Goal: Navigation & Orientation: Go to known website

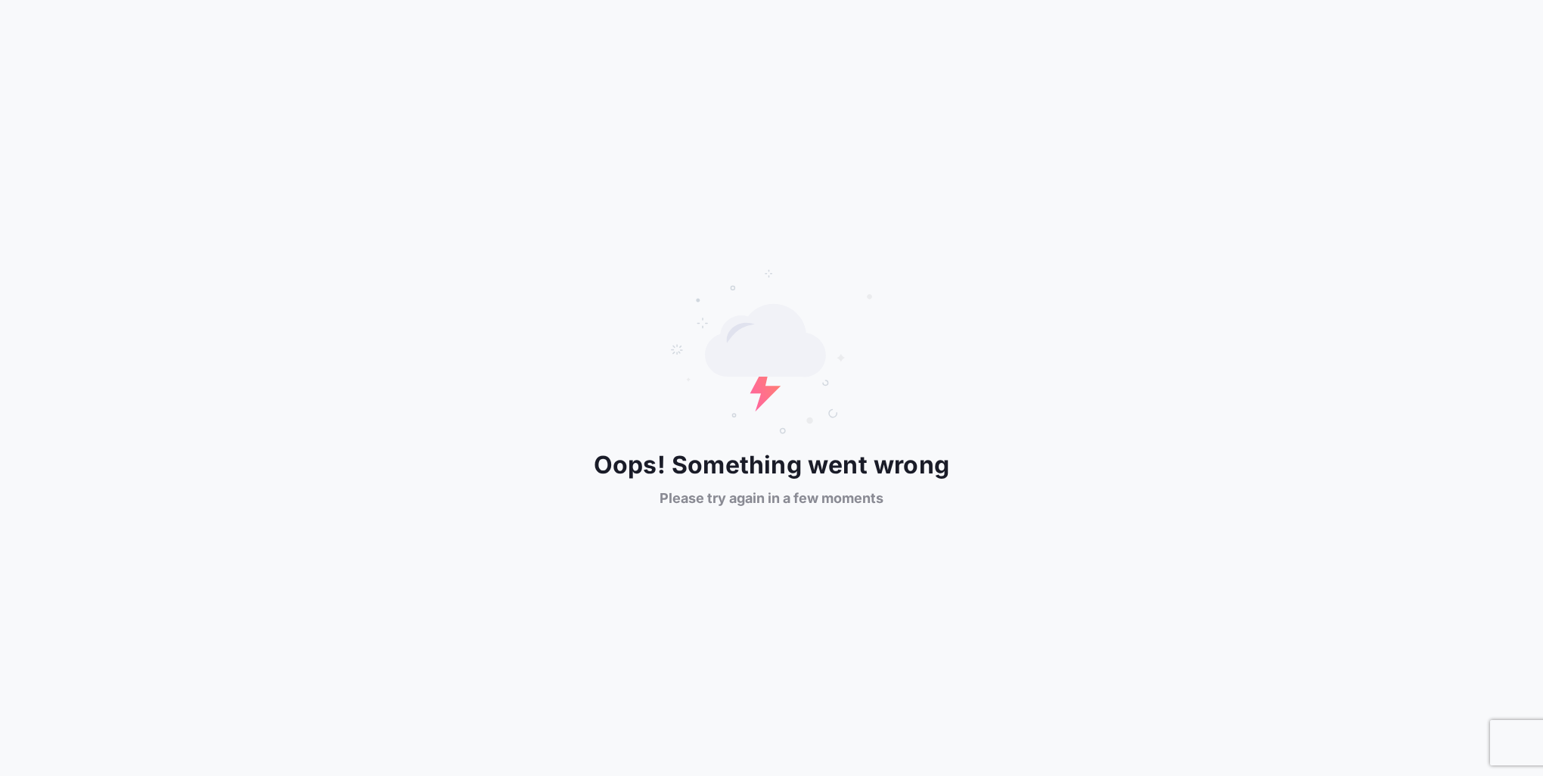
click at [852, 391] on icon at bounding box center [771, 351] width 204 height 167
drag, startPoint x: 0, startPoint y: 0, endPoint x: 852, endPoint y: 391, distance: 937.1
click at [852, 391] on icon at bounding box center [771, 351] width 204 height 167
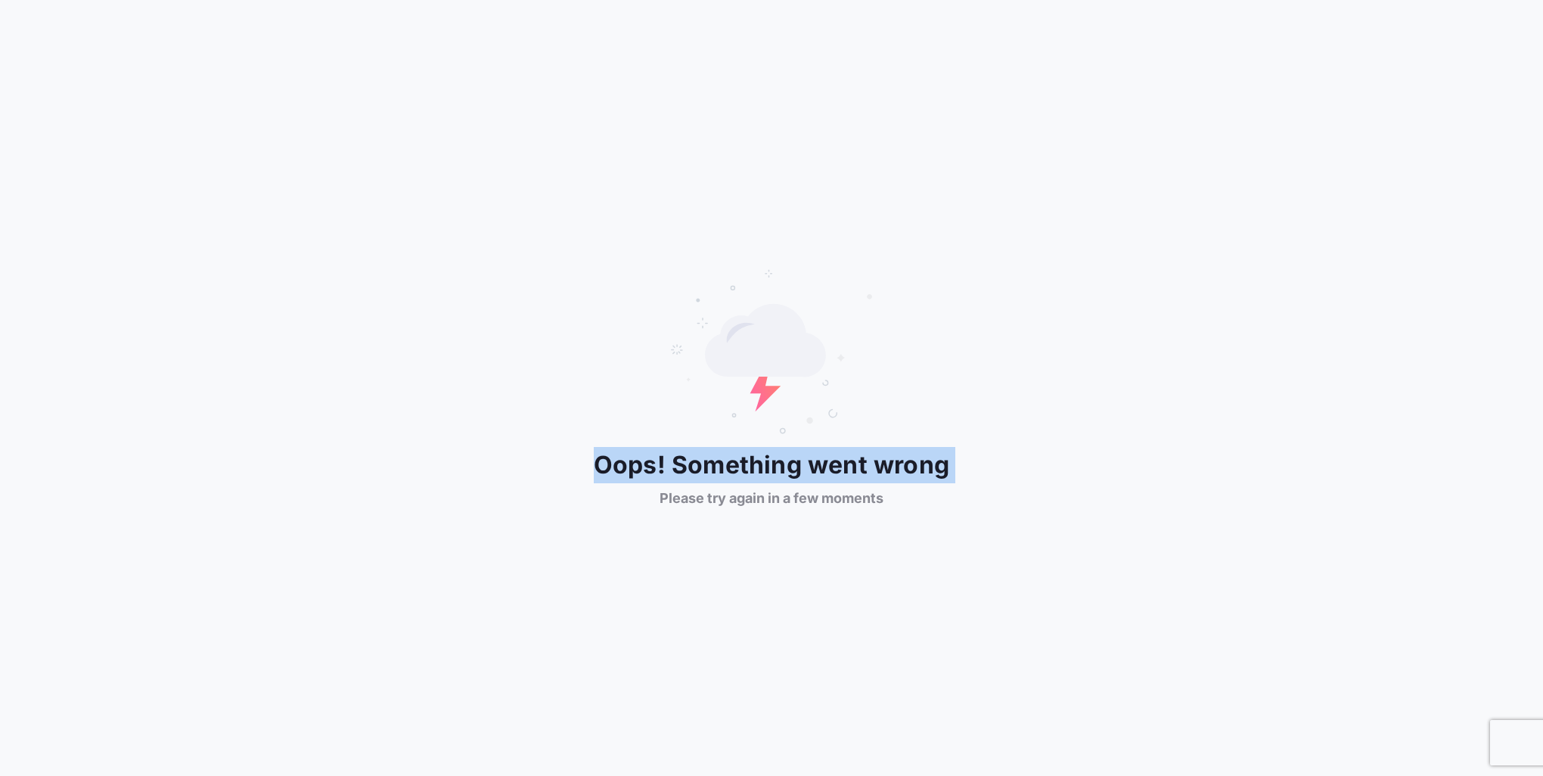
drag, startPoint x: 852, startPoint y: 391, endPoint x: 1077, endPoint y: 392, distance: 225.4
click at [1077, 392] on div "Oops! Something went wrong Please try again in a few moments" at bounding box center [771, 388] width 1543 height 240
click at [1019, 432] on div "Oops! Something went wrong Please try again in a few moments" at bounding box center [771, 388] width 1543 height 240
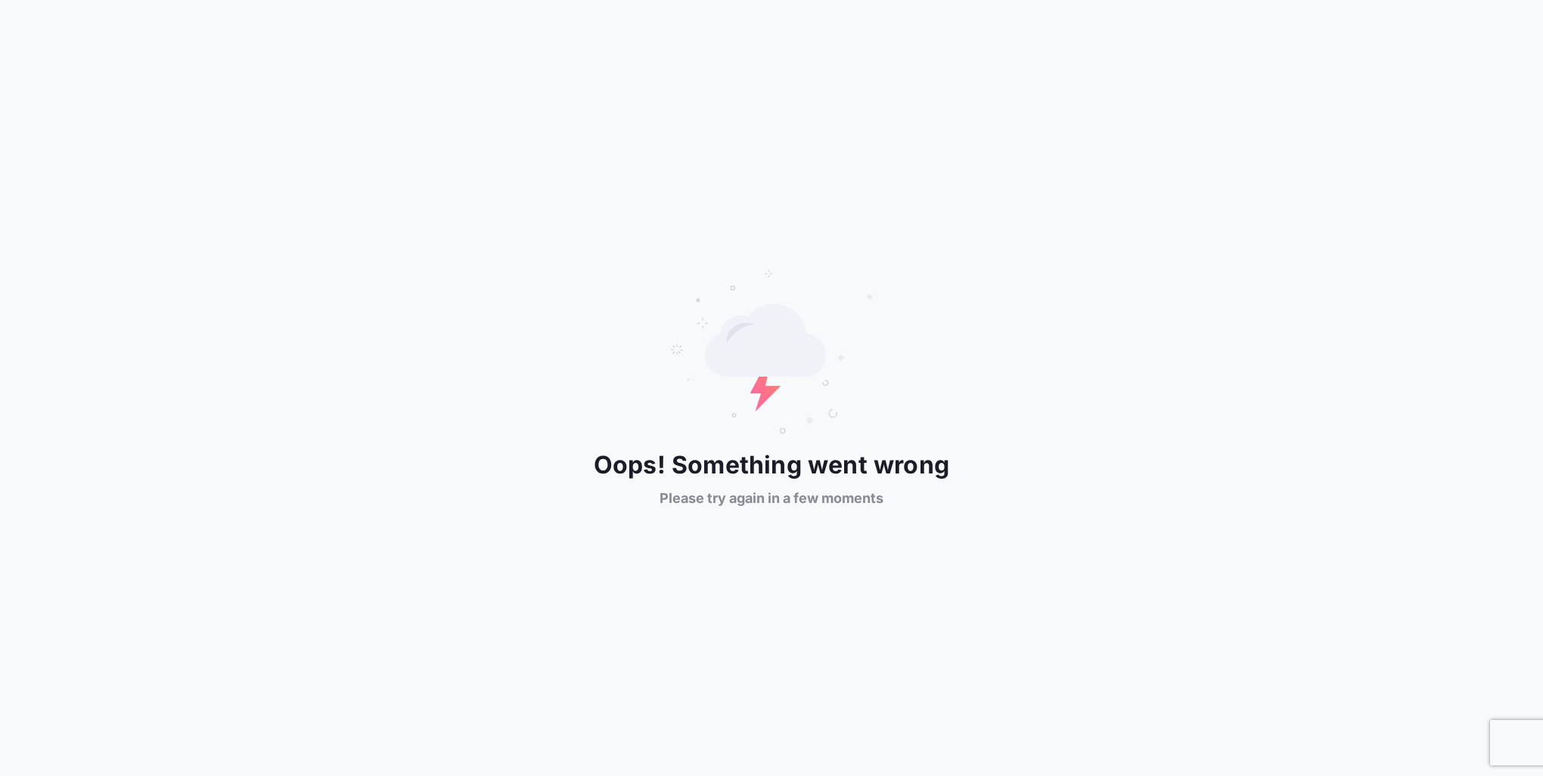
click at [1019, 432] on div "Oops! Something went wrong Please try again in a few moments" at bounding box center [771, 388] width 1543 height 240
